Goal: Check status: Check status

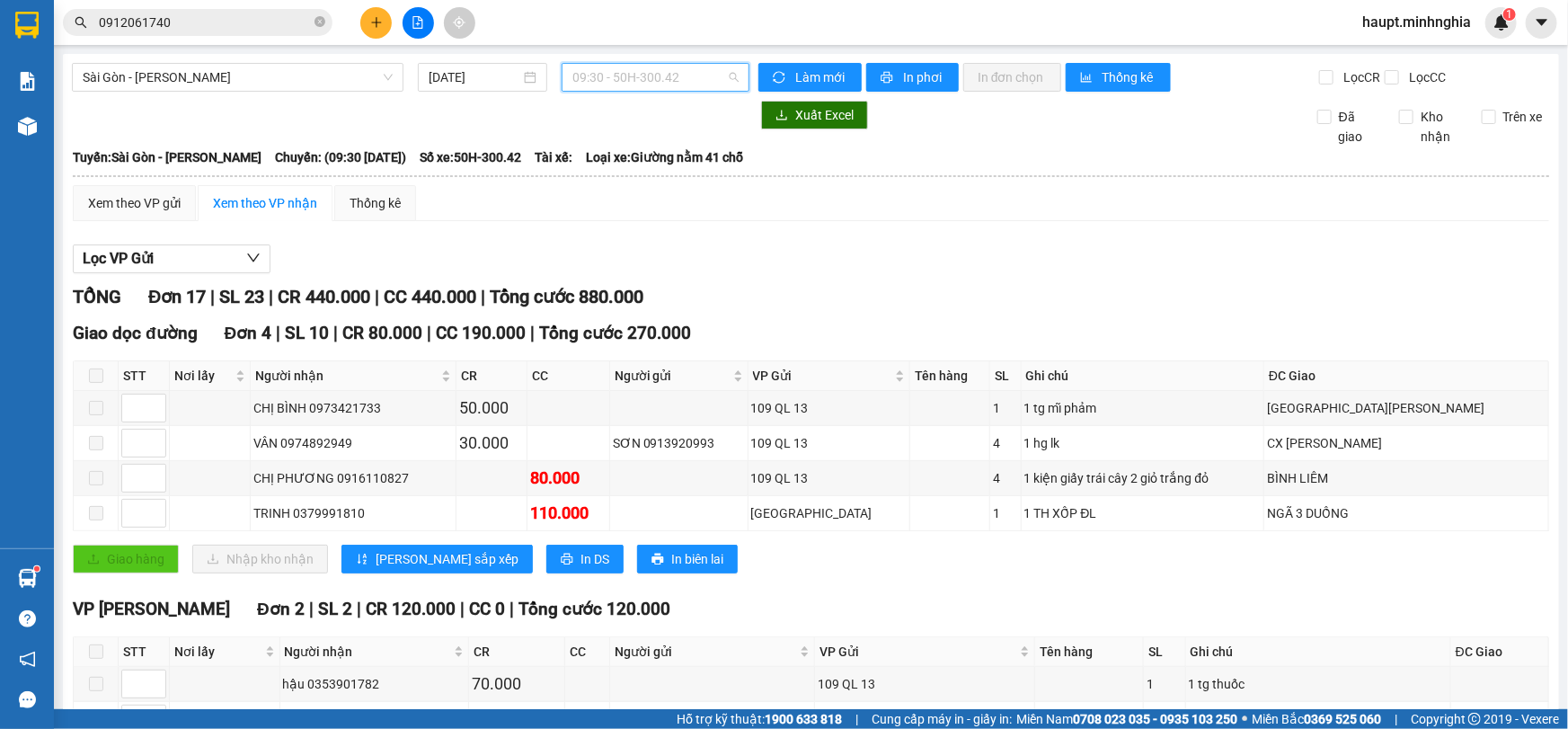
click at [613, 77] on span "09:30 - 50H-300.42" at bounding box center [655, 77] width 166 height 27
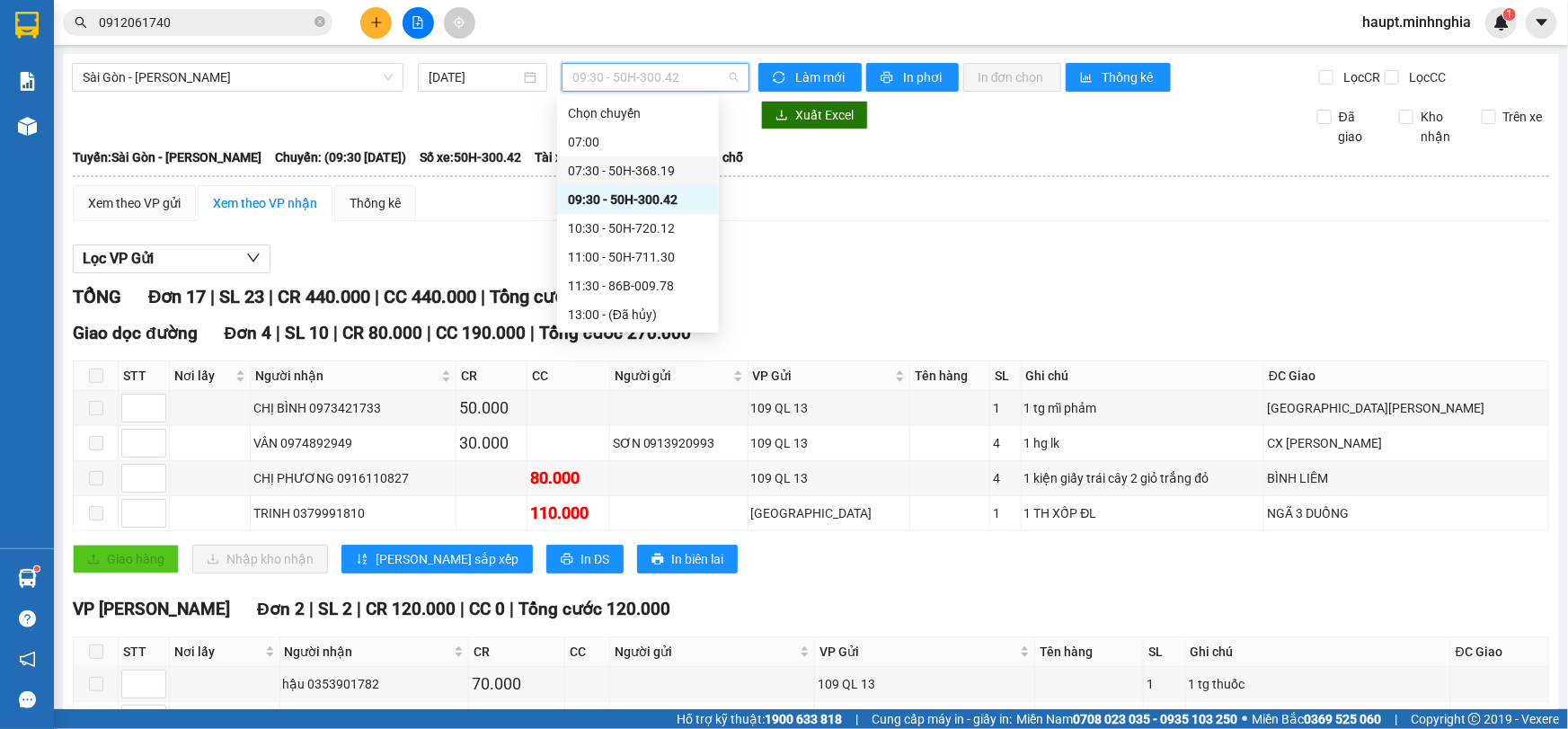
click at [629, 160] on div "07:30 - 50H-368.19" at bounding box center [638, 170] width 141 height 20
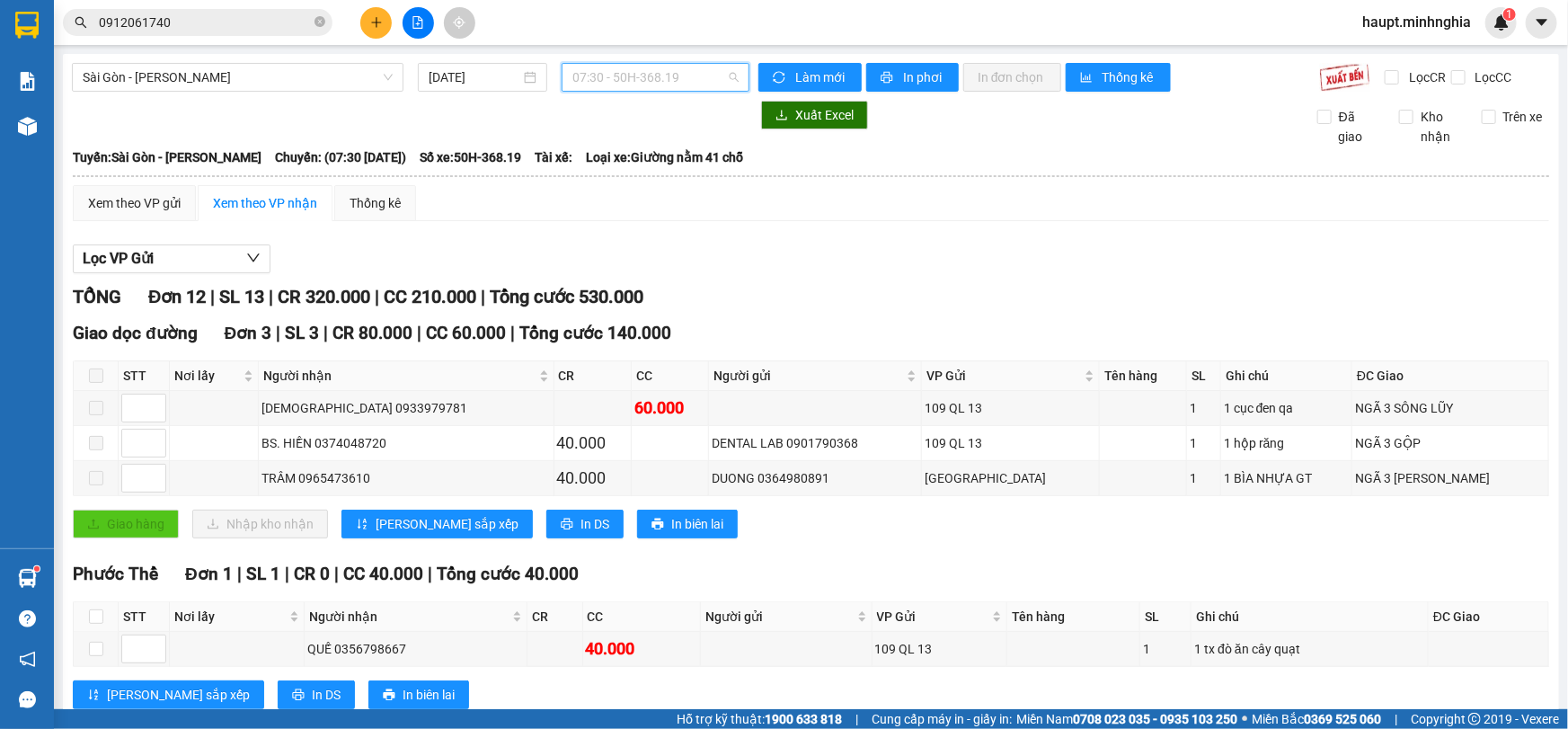
click at [616, 74] on span "07:30 - 50H-368.19" at bounding box center [655, 77] width 166 height 27
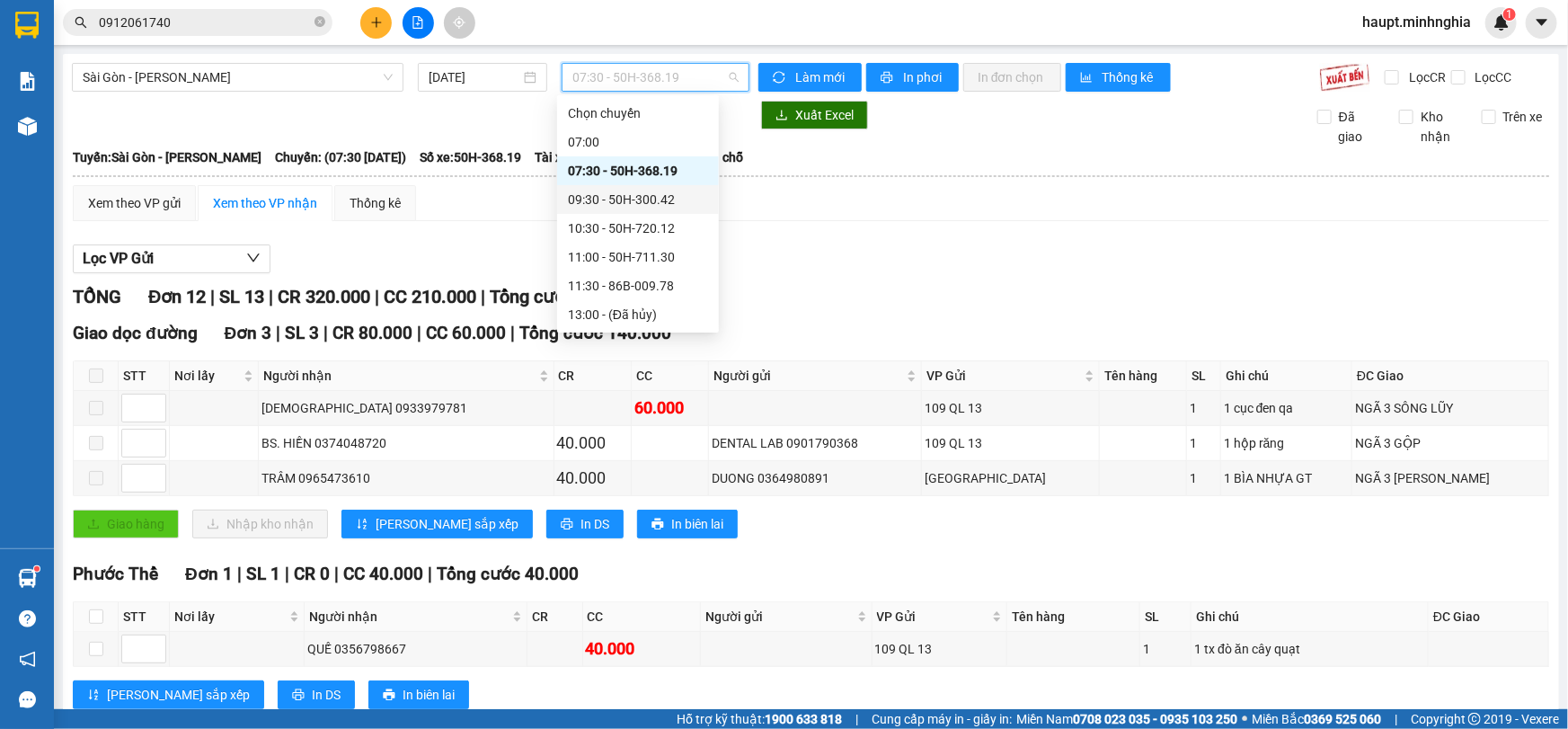
click at [633, 189] on div "09:30 - 50H-300.42" at bounding box center [638, 199] width 141 height 20
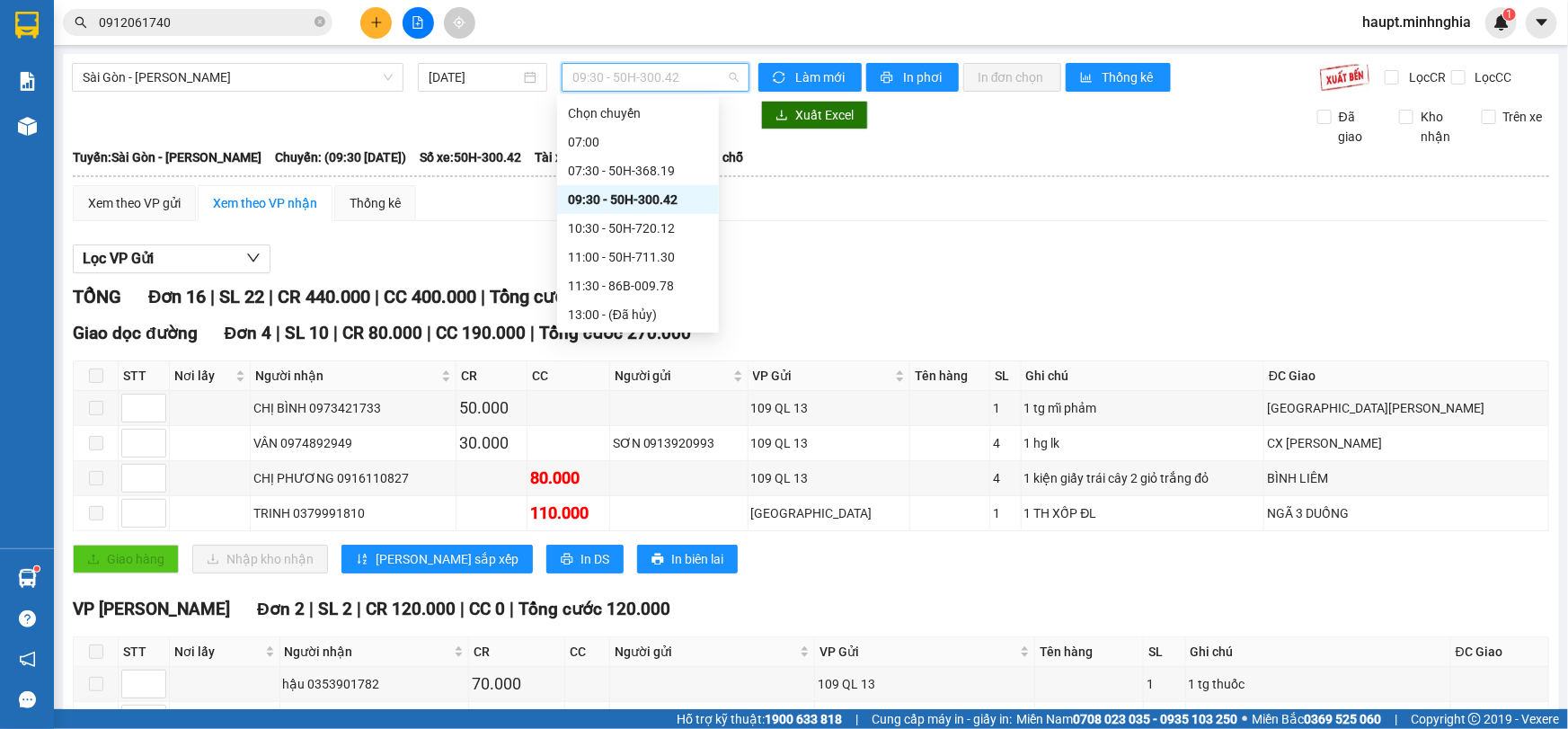
click at [667, 74] on span "09:30 - 50H-300.42" at bounding box center [655, 77] width 166 height 27
click at [655, 160] on div "07:30 - 50H-368.19" at bounding box center [638, 170] width 141 height 20
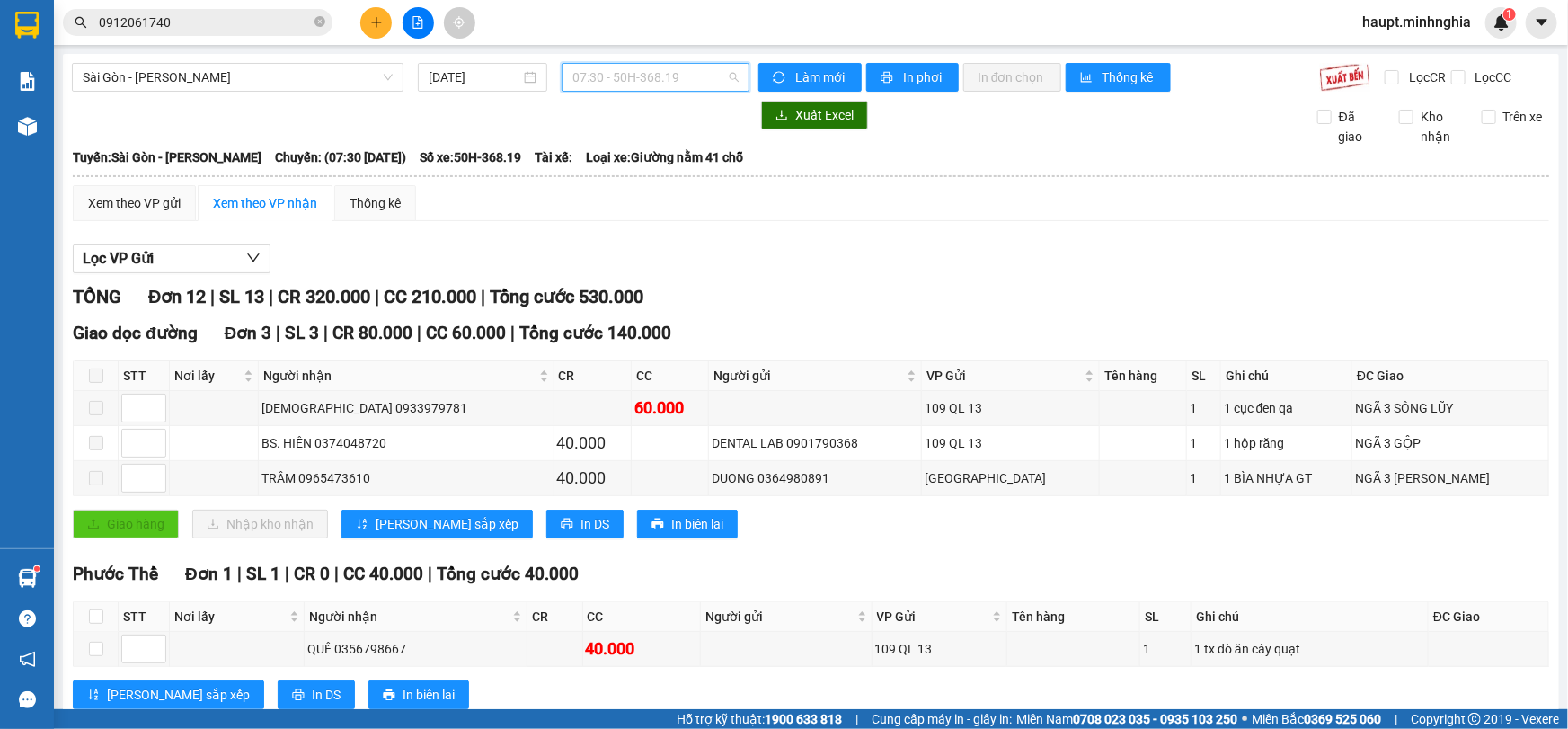
click at [637, 81] on span "07:30 - 50H-368.19" at bounding box center [655, 77] width 166 height 27
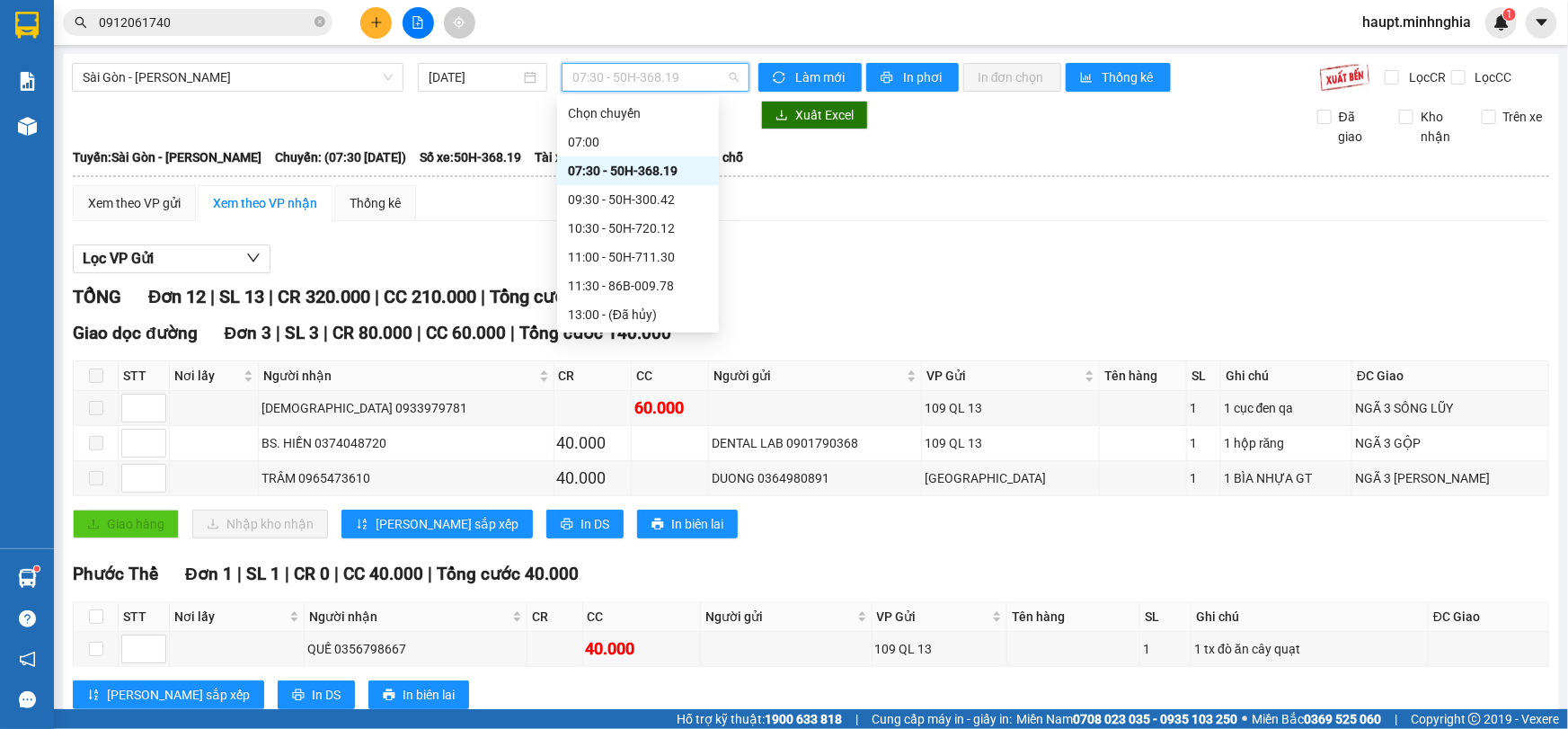
click at [633, 160] on div "07:30 - 50H-368.19" at bounding box center [638, 170] width 141 height 20
